Goal: Feedback & Contribution: Submit feedback/report problem

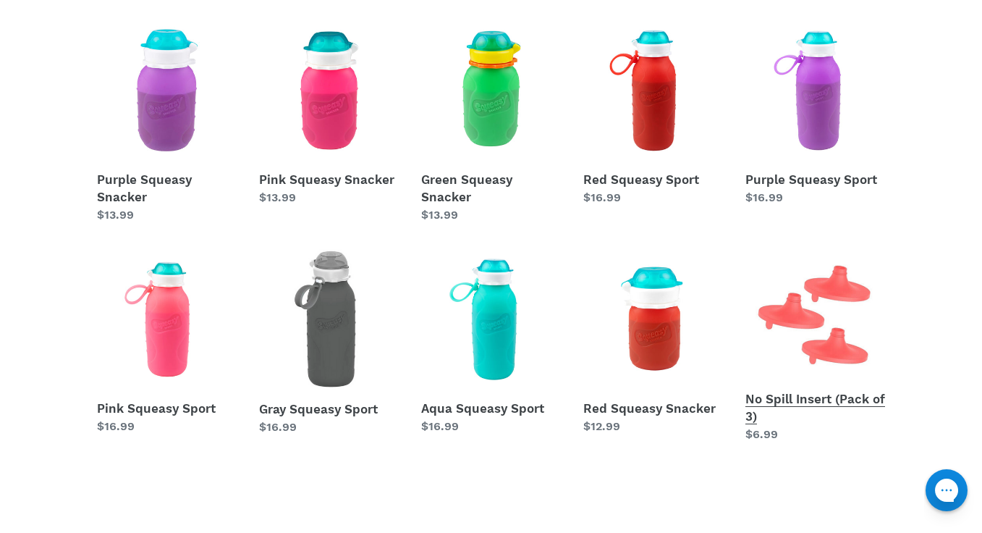
scroll to position [652, 0]
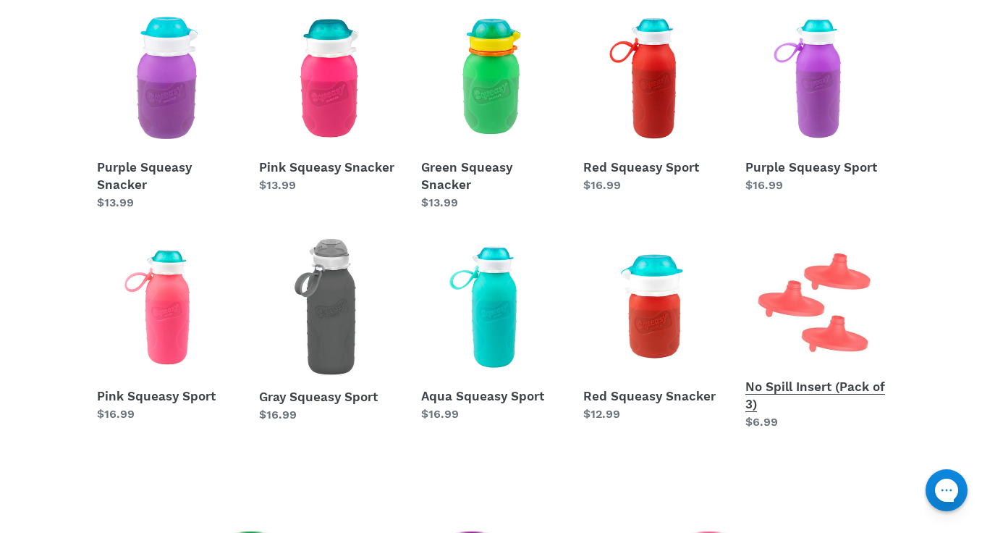
click at [785, 338] on link "No Spill Insert (Pack of 3)" at bounding box center [816, 334] width 140 height 194
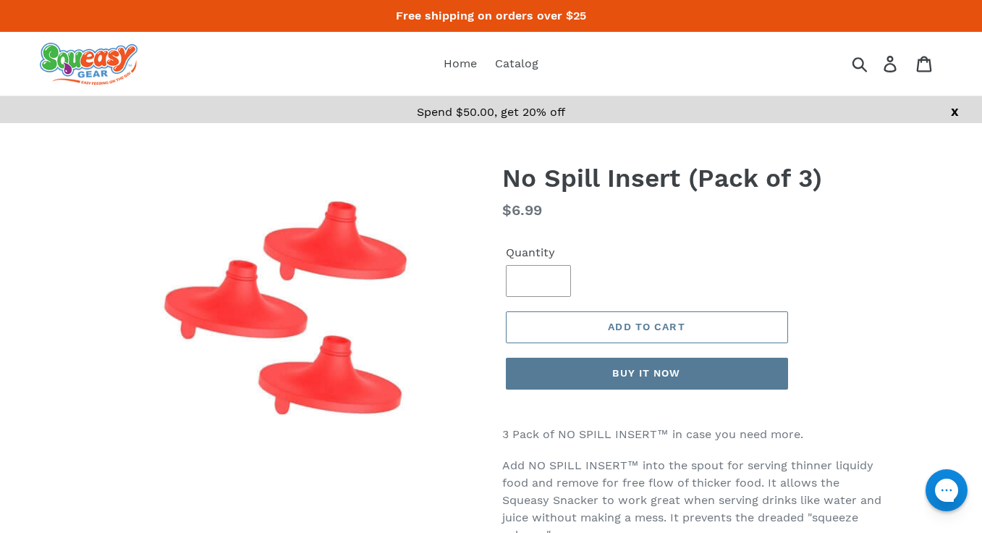
click at [557, 256] on form "**********" at bounding box center [647, 312] width 290 height 183
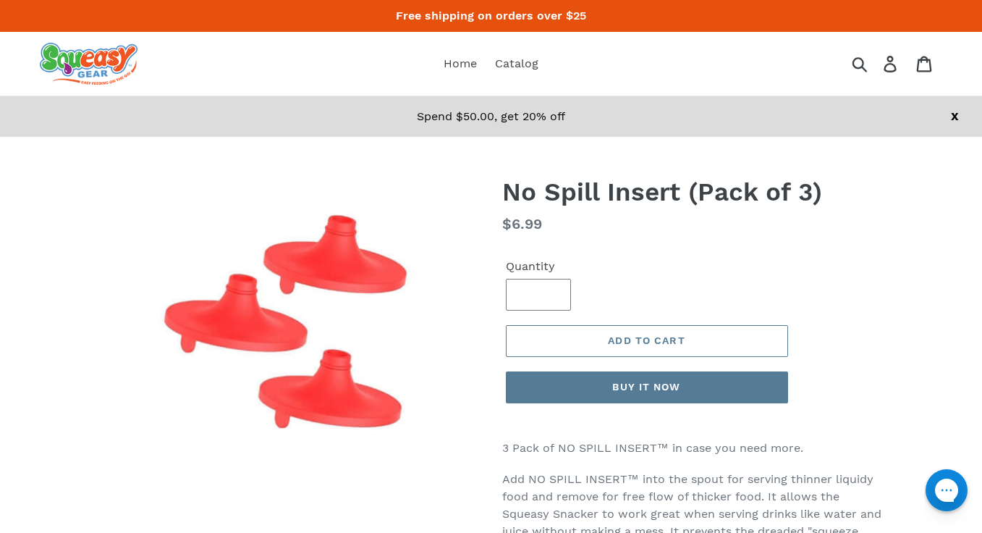
click at [552, 291] on input "*" at bounding box center [538, 295] width 65 height 32
type input "*"
click at [552, 291] on input "*" at bounding box center [538, 295] width 65 height 32
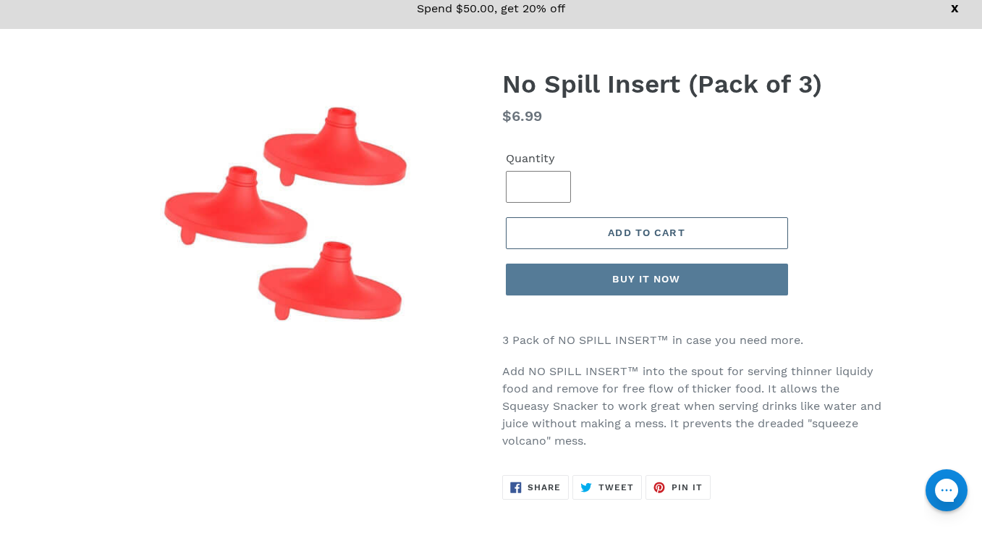
scroll to position [109, 0]
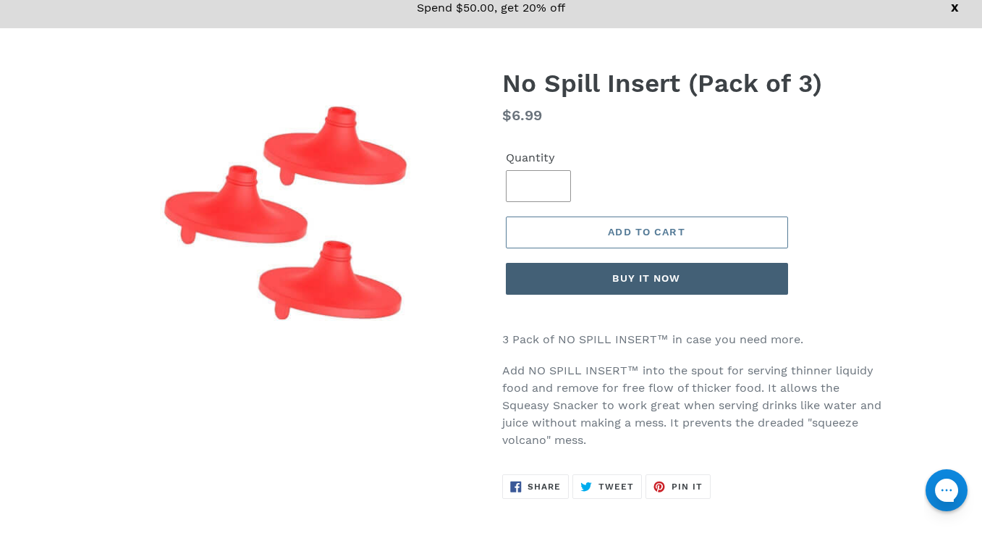
click at [646, 276] on button "Buy it now" at bounding box center [647, 279] width 282 height 32
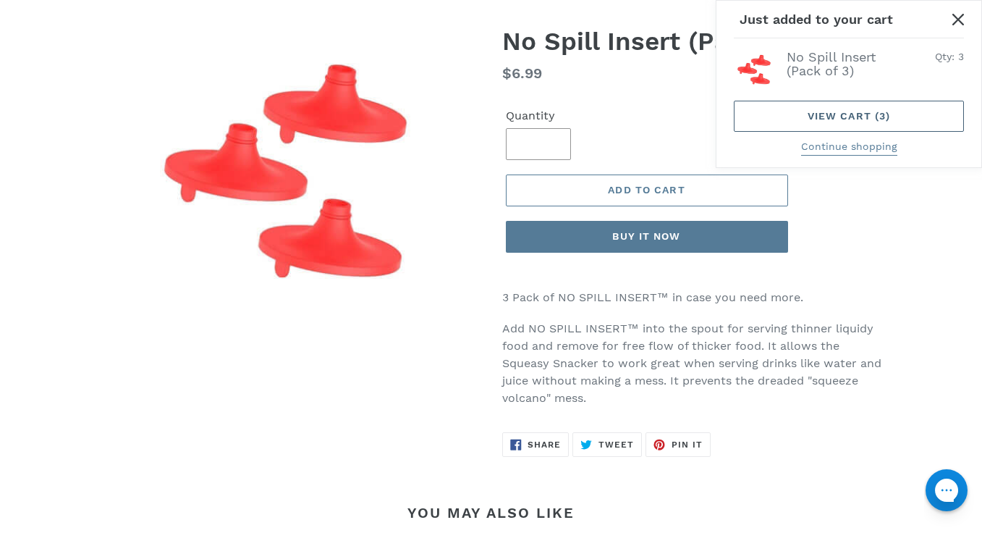
scroll to position [149, 0]
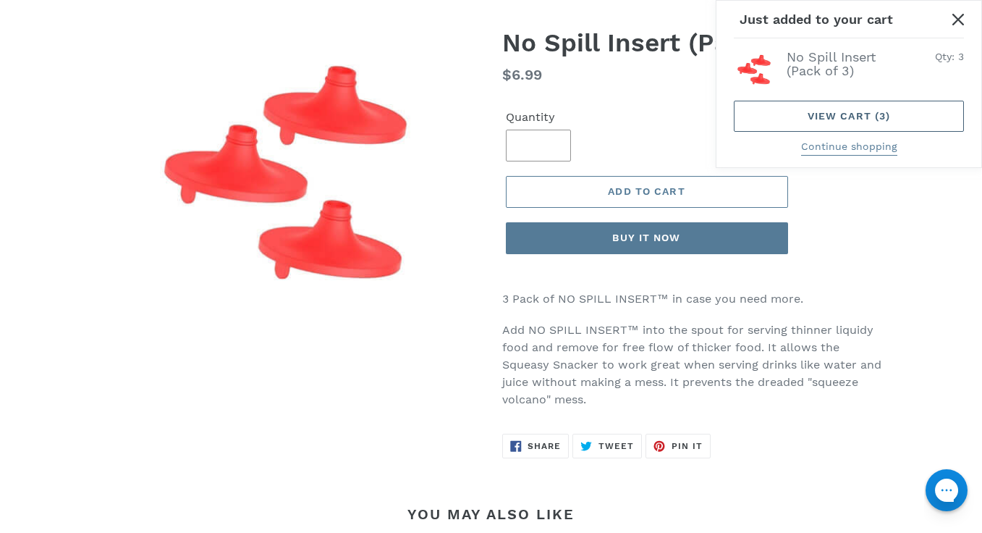
click at [841, 113] on link "View cart ( 3 )" at bounding box center [849, 116] width 230 height 31
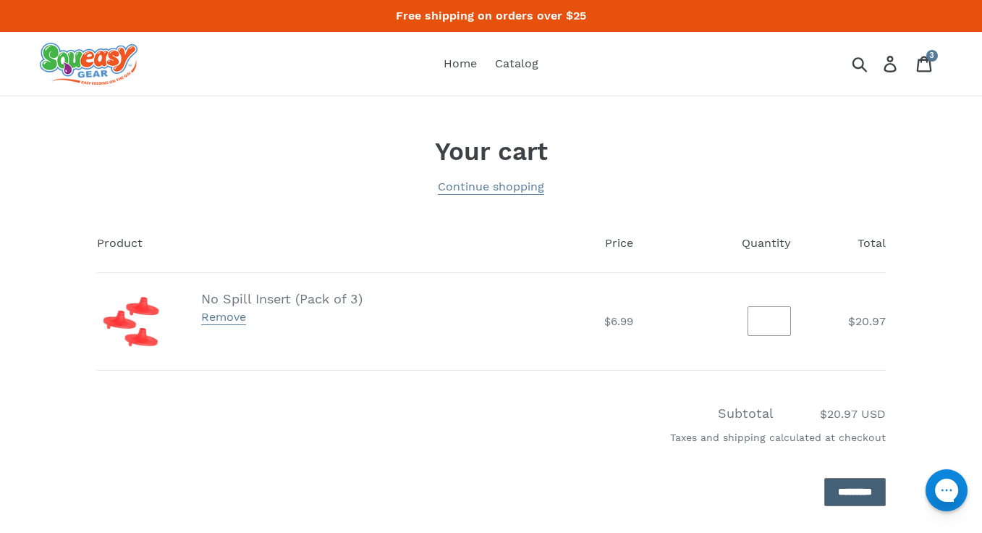
click at [830, 498] on input "*********" at bounding box center [856, 492] width 62 height 28
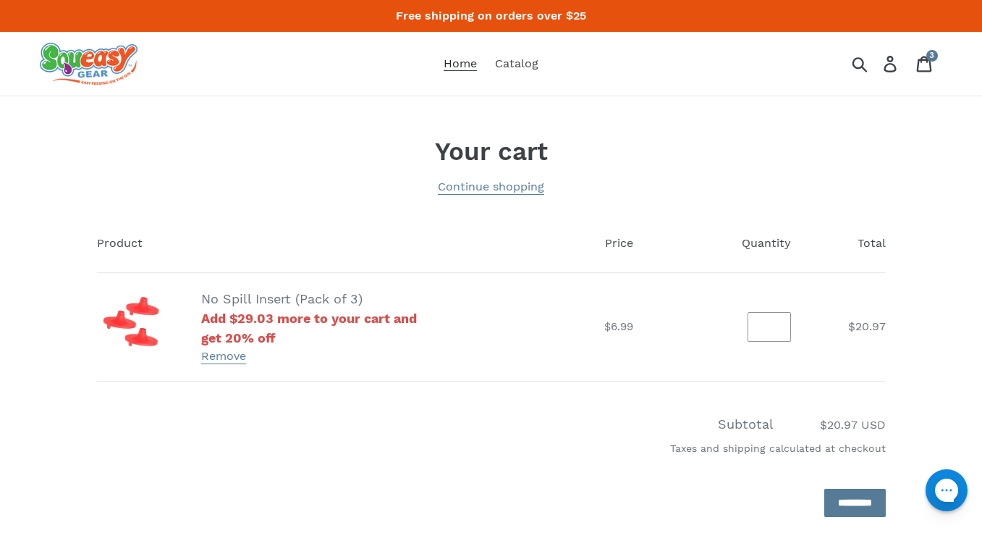
click at [453, 64] on span "Home" at bounding box center [460, 63] width 33 height 14
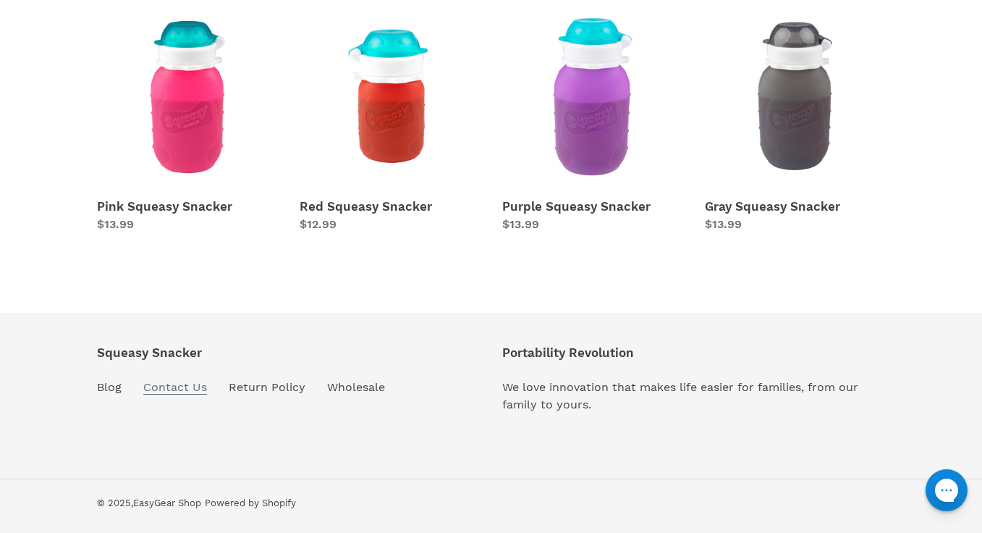
scroll to position [709, 0]
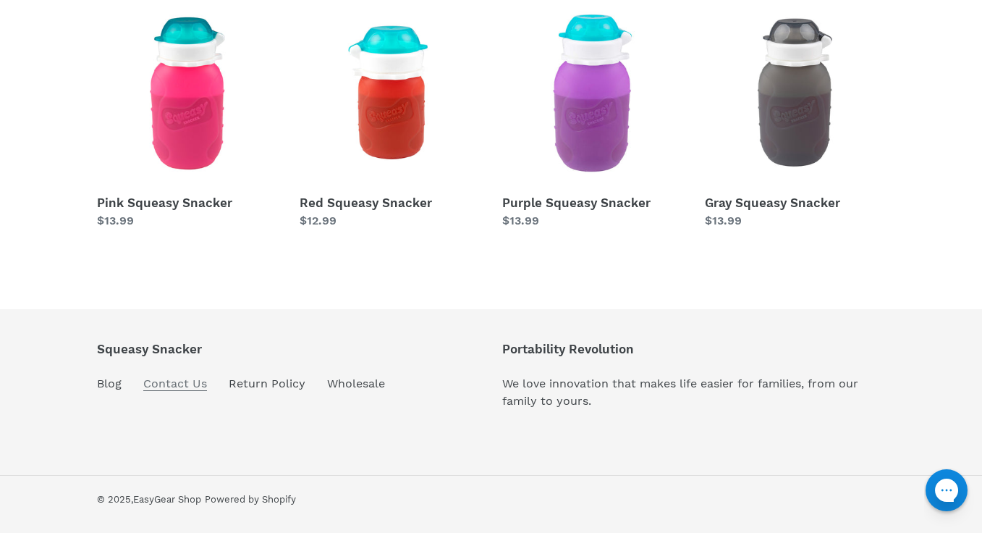
click at [146, 382] on link "Contact Us" at bounding box center [175, 383] width 64 height 14
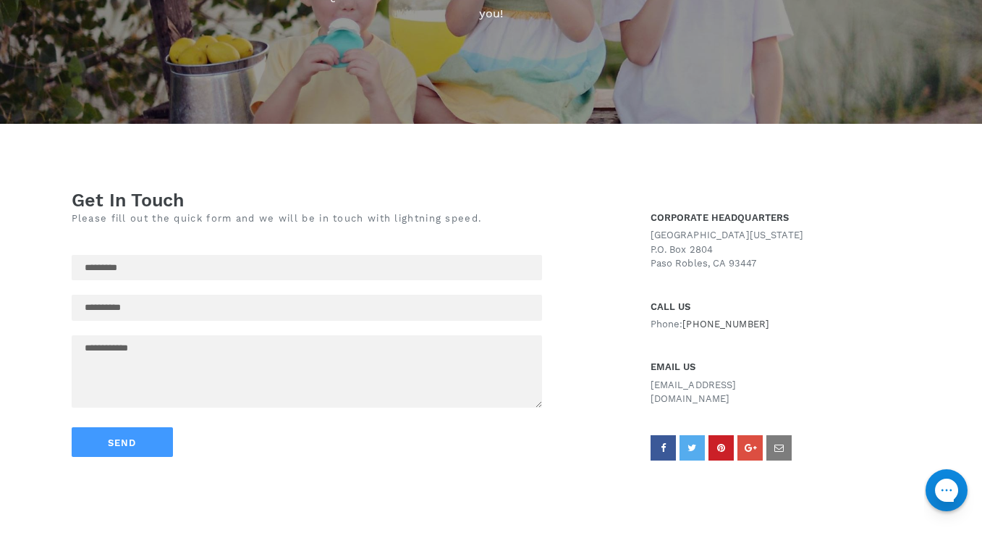
scroll to position [292, 0]
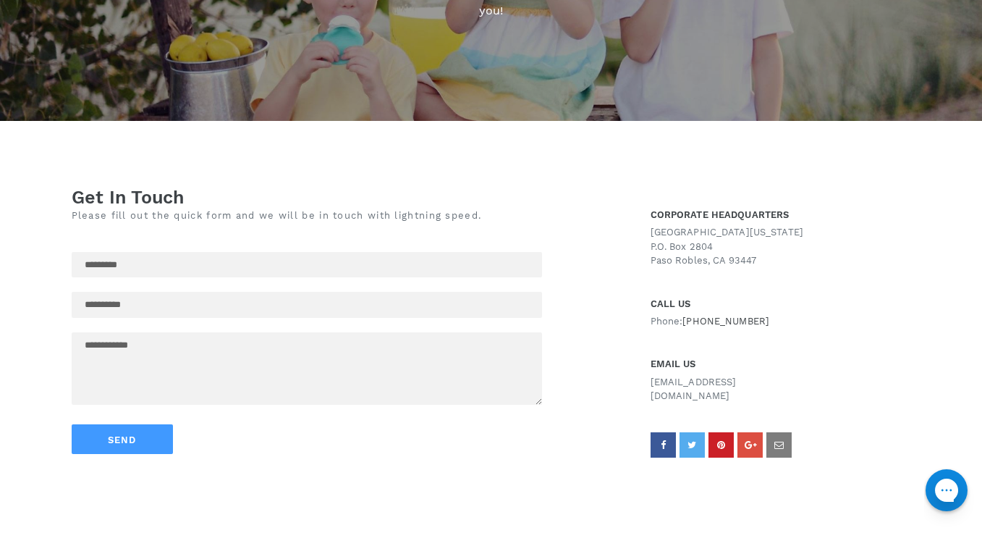
click at [340, 262] on input "text" at bounding box center [307, 265] width 471 height 26
type input "**********"
click at [245, 347] on textarea at bounding box center [307, 368] width 471 height 72
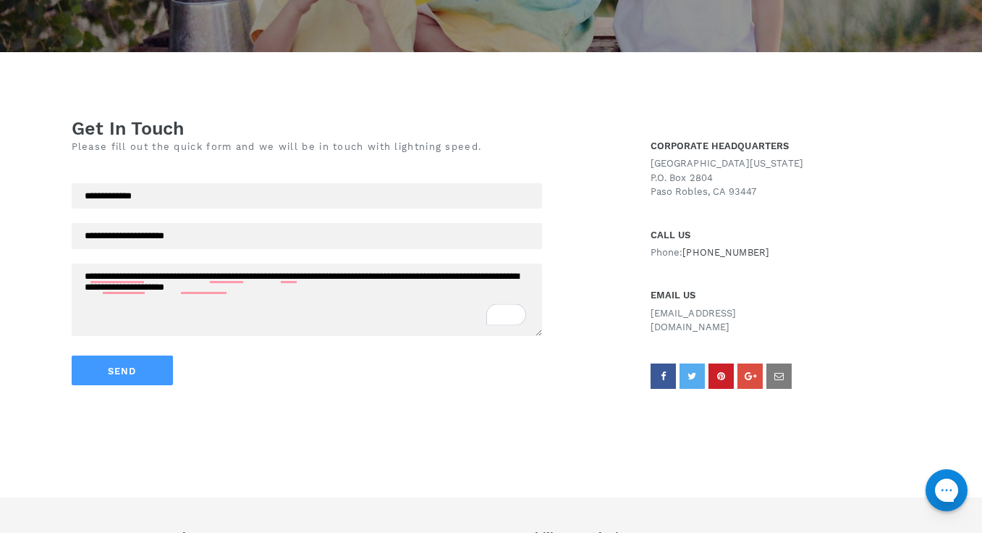
scroll to position [373, 0]
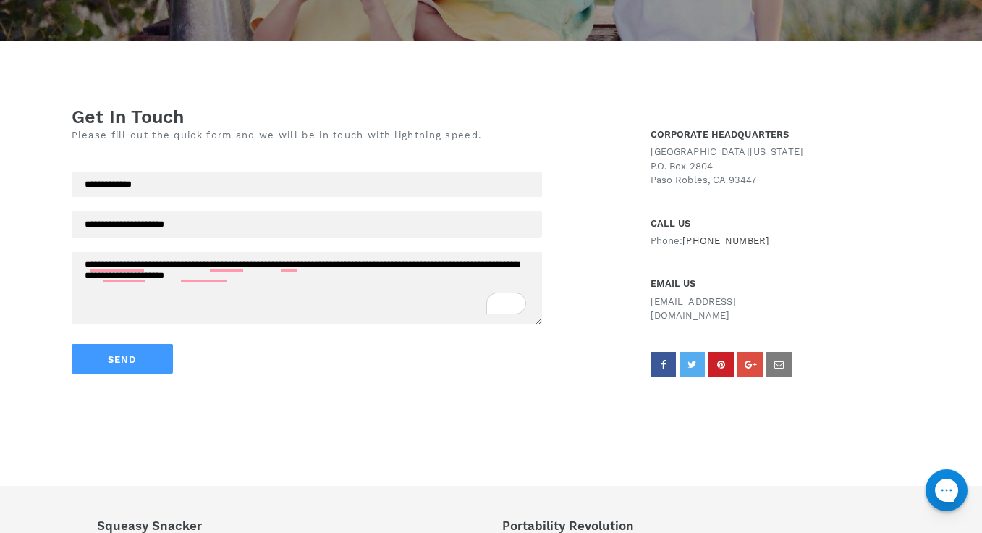
type textarea "**********"
click at [132, 358] on button "Send" at bounding box center [122, 359] width 101 height 30
